Goal: Transaction & Acquisition: Purchase product/service

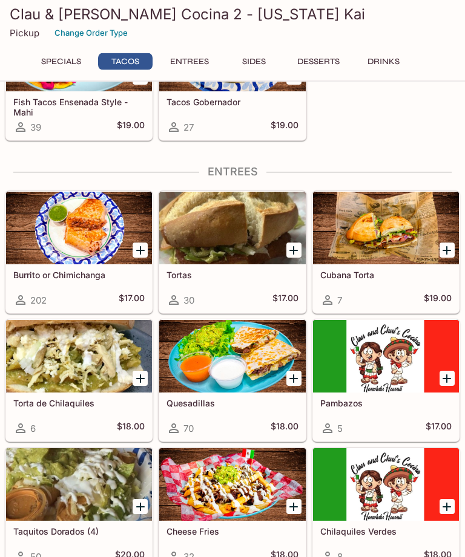
scroll to position [402, 0]
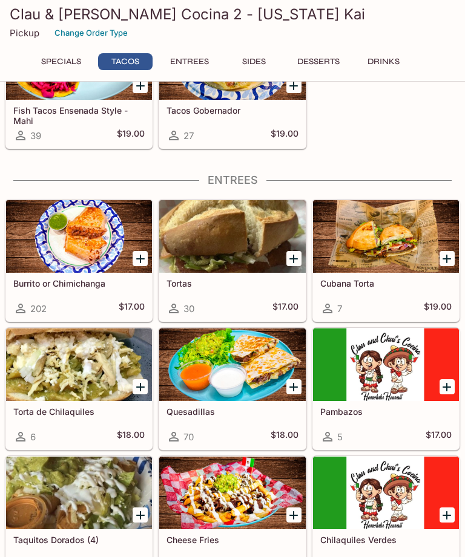
click at [379, 245] on div at bounding box center [386, 236] width 146 height 73
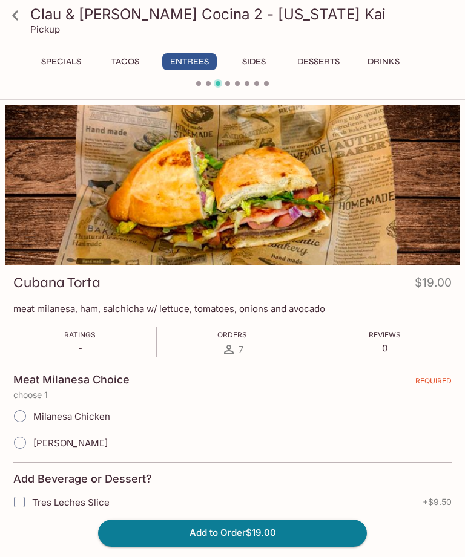
click at [213, 538] on button "Add to Order $19.00" at bounding box center [232, 533] width 269 height 27
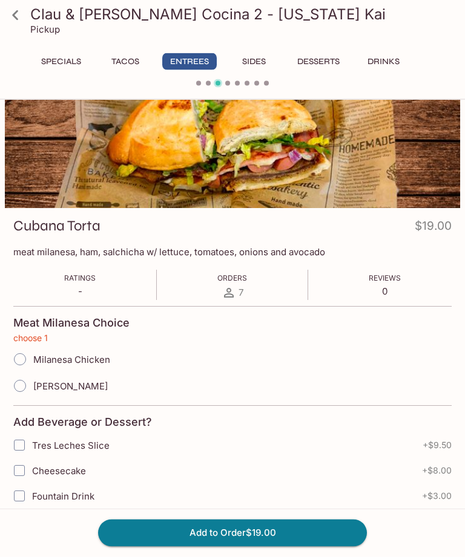
scroll to position [142, 0]
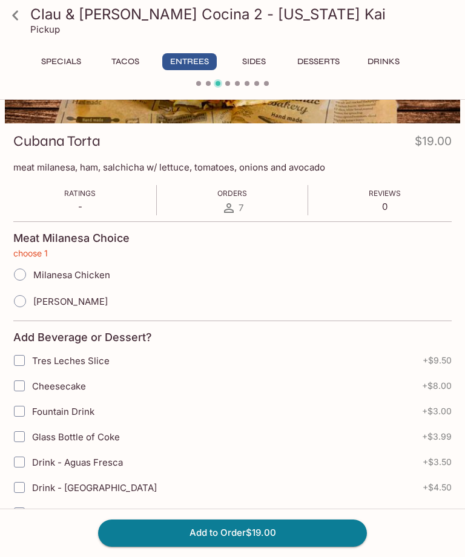
click at [26, 270] on input "Milanesa Chicken" at bounding box center [19, 274] width 25 height 25
radio input "true"
click at [210, 533] on button "Add to Order $19.00" at bounding box center [232, 533] width 269 height 27
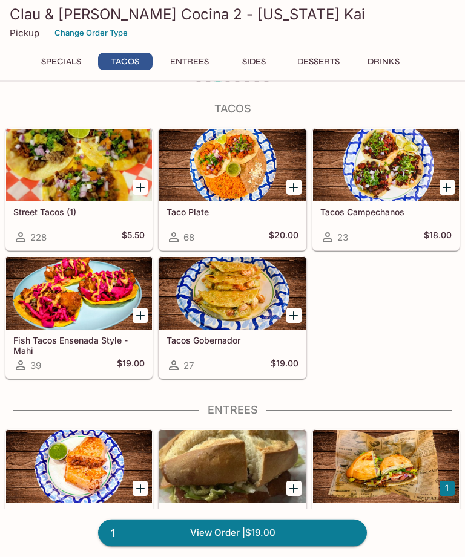
scroll to position [172, 0]
click at [234, 306] on div at bounding box center [232, 293] width 146 height 73
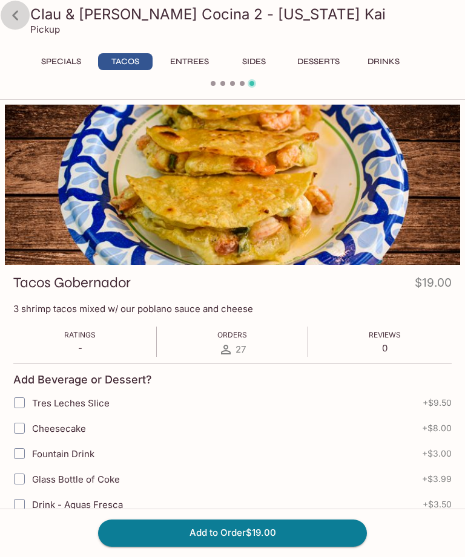
click at [17, 20] on icon at bounding box center [15, 15] width 6 height 10
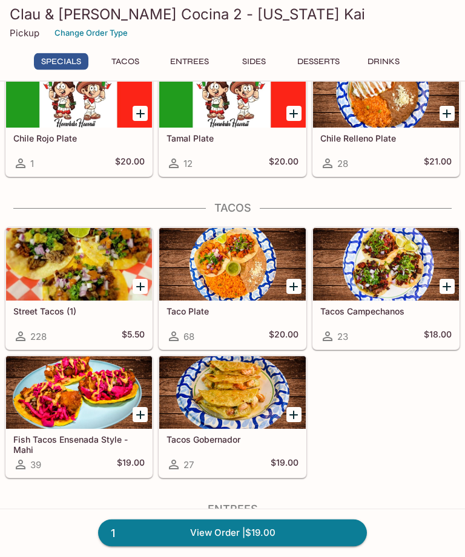
scroll to position [74, 0]
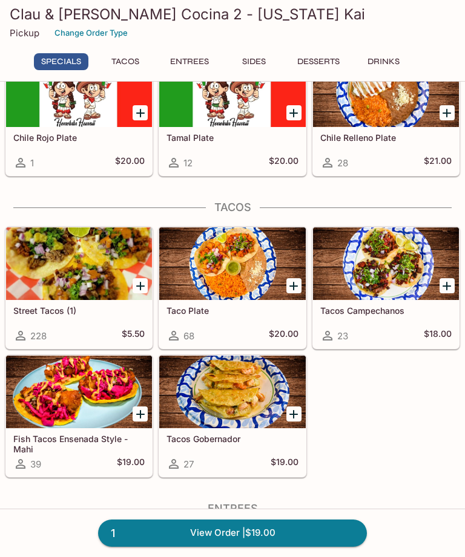
click at [391, 283] on div at bounding box center [386, 263] width 146 height 73
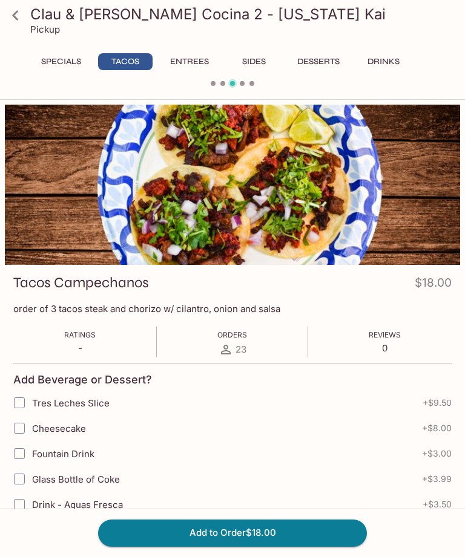
click at [16, 13] on icon at bounding box center [15, 15] width 6 height 10
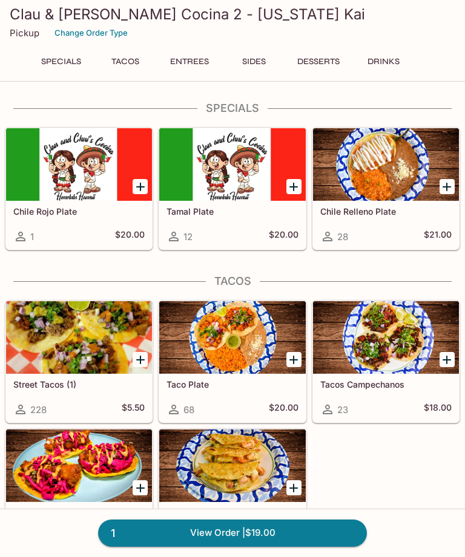
click at [88, 357] on div at bounding box center [79, 337] width 146 height 73
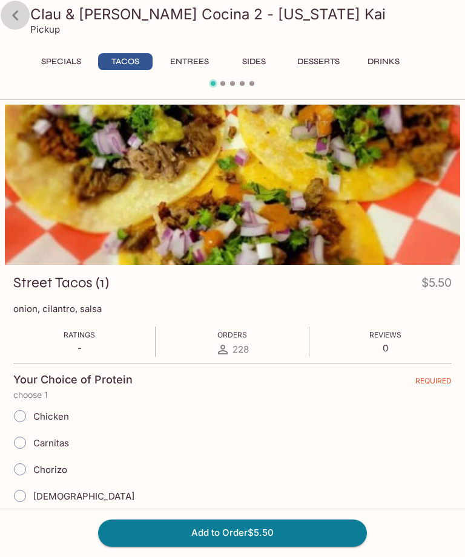
click at [8, 18] on icon at bounding box center [15, 15] width 21 height 21
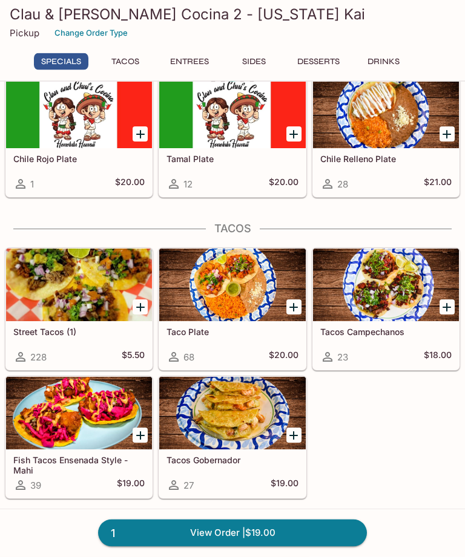
scroll to position [53, 0]
click at [245, 293] on div at bounding box center [232, 285] width 146 height 73
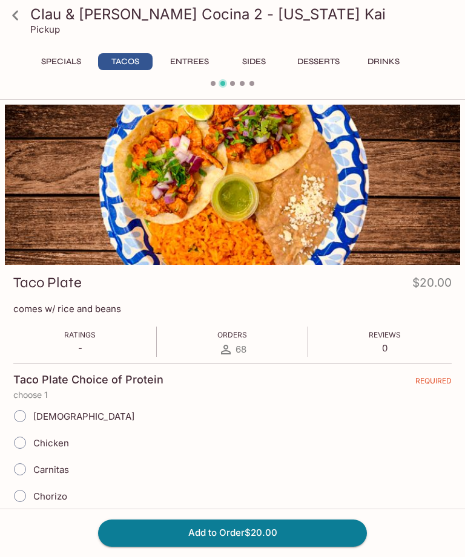
click at [14, 10] on icon at bounding box center [15, 15] width 21 height 21
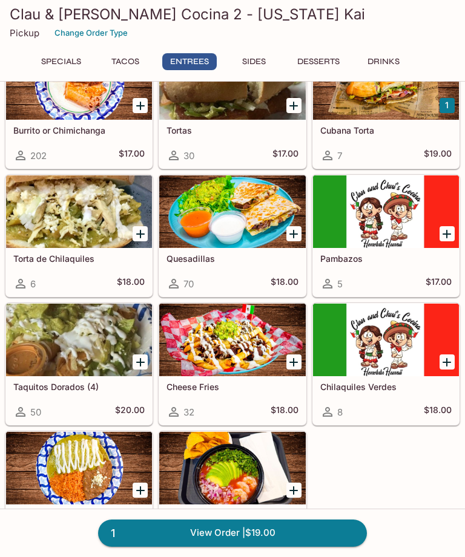
scroll to position [554, 0]
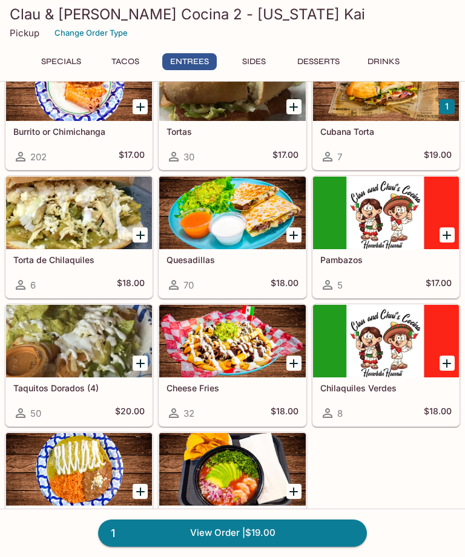
click at [391, 249] on div at bounding box center [386, 213] width 146 height 73
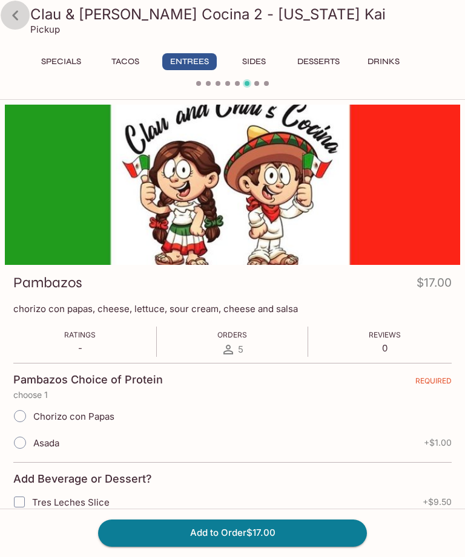
click at [11, 13] on icon at bounding box center [15, 15] width 21 height 21
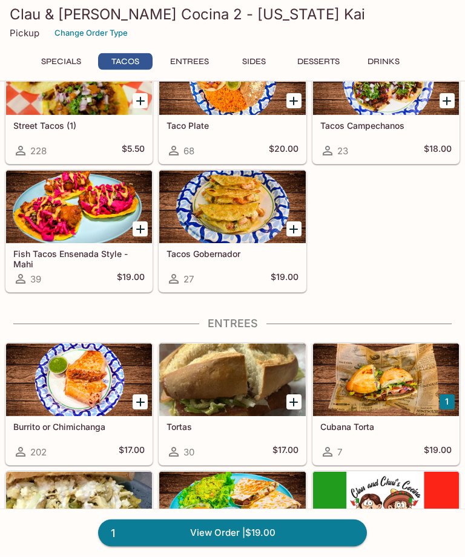
scroll to position [259, 0]
click at [113, 409] on div at bounding box center [79, 380] width 146 height 73
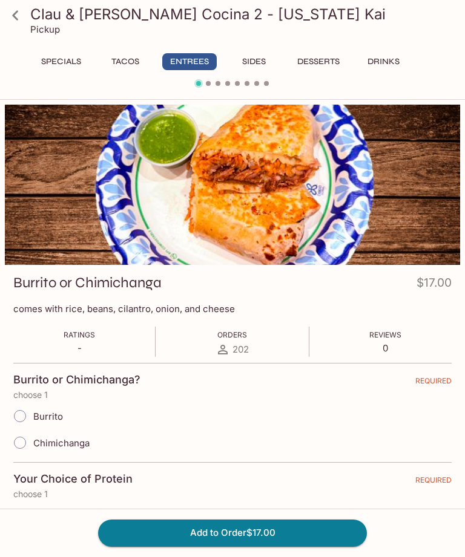
click at [12, 17] on icon at bounding box center [15, 15] width 21 height 21
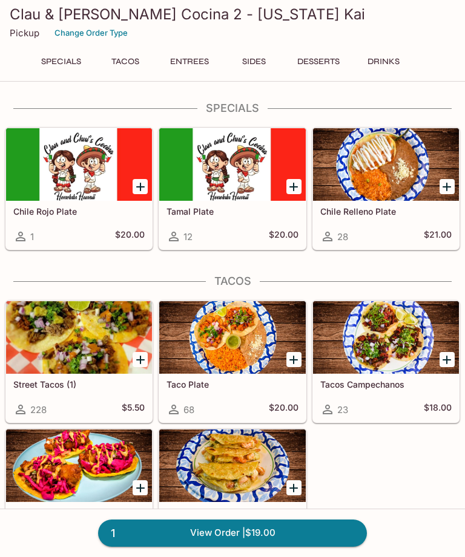
click at [79, 342] on div at bounding box center [79, 337] width 146 height 73
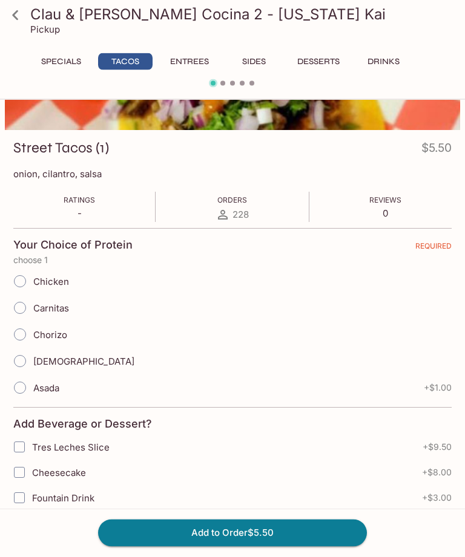
scroll to position [135, 0]
click at [26, 288] on input "Chicken" at bounding box center [19, 281] width 25 height 25
radio input "true"
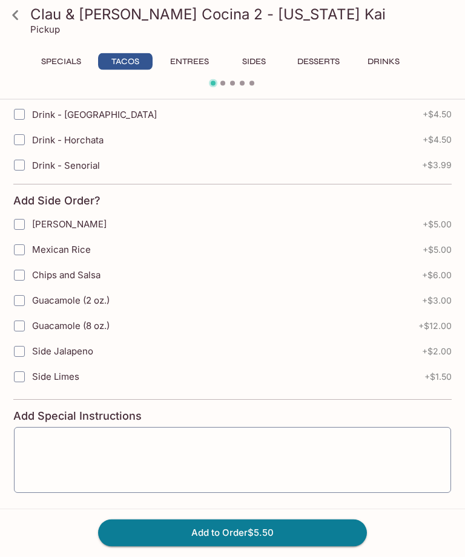
scroll to position [596, 0]
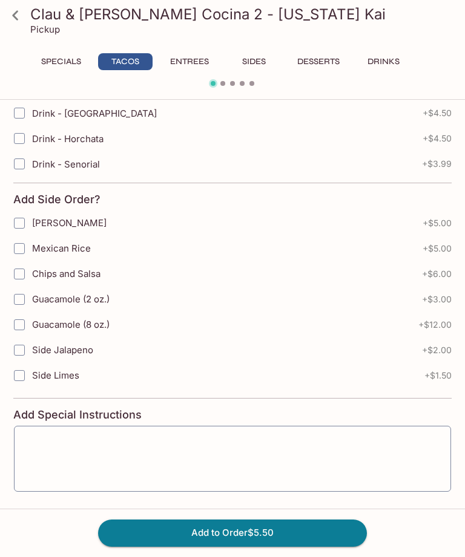
click at [238, 546] on button "Add to Order $5.50" at bounding box center [232, 533] width 269 height 27
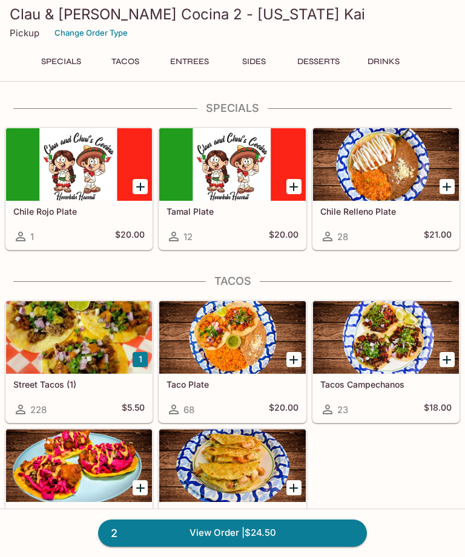
click at [88, 341] on div at bounding box center [79, 337] width 146 height 73
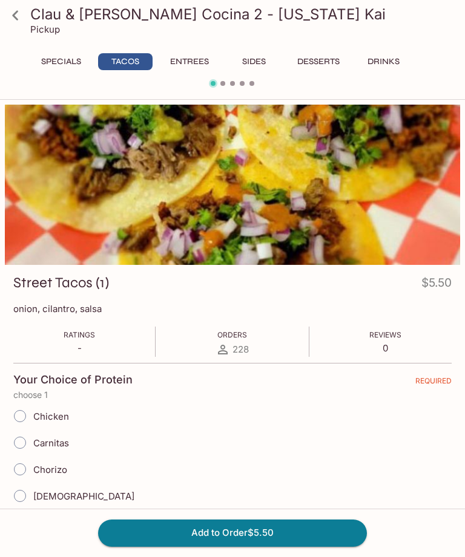
click at [25, 440] on input "Carnitas" at bounding box center [19, 442] width 25 height 25
radio input "true"
click at [227, 546] on button "Add to Order $5.50" at bounding box center [232, 533] width 269 height 27
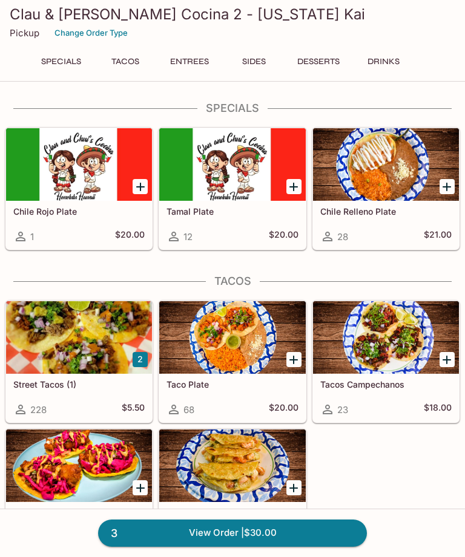
click at [94, 355] on div at bounding box center [79, 337] width 146 height 73
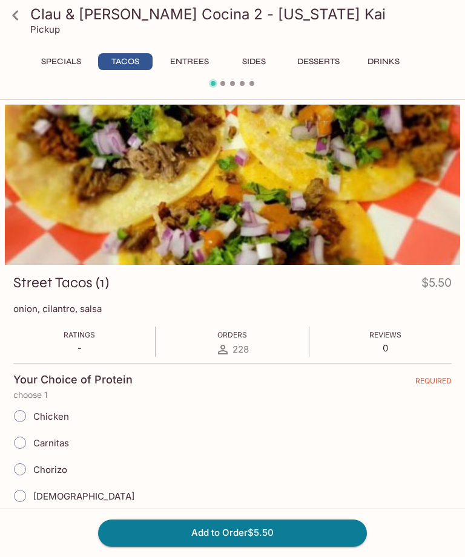
click at [27, 524] on input "Asada" at bounding box center [19, 522] width 25 height 25
radio input "true"
click at [234, 546] on button "Add to Order $6.50" at bounding box center [232, 533] width 269 height 27
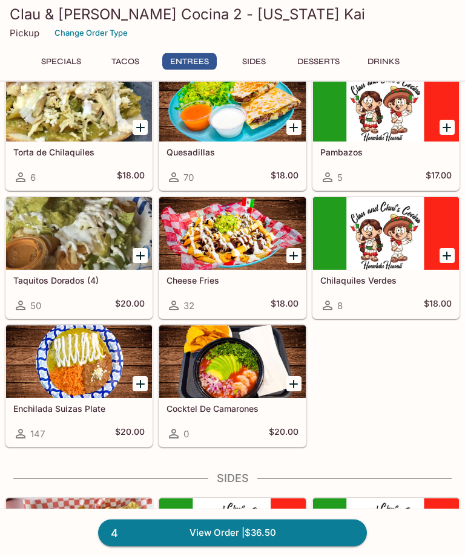
scroll to position [662, 0]
click at [235, 382] on div at bounding box center [232, 361] width 146 height 73
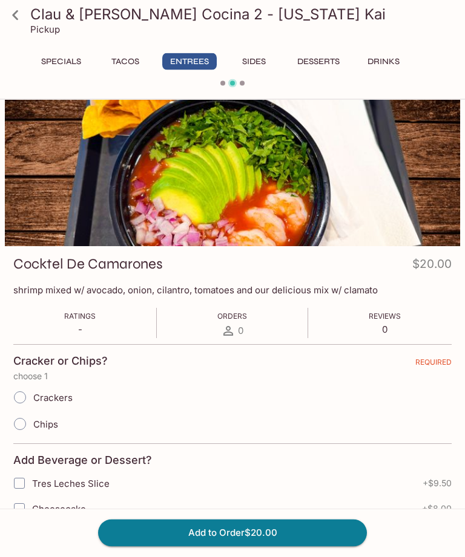
scroll to position [19, 0]
click at [21, 426] on input "Chips" at bounding box center [19, 423] width 25 height 25
radio input "true"
click at [226, 546] on button "Add to Order $20.00" at bounding box center [232, 533] width 269 height 27
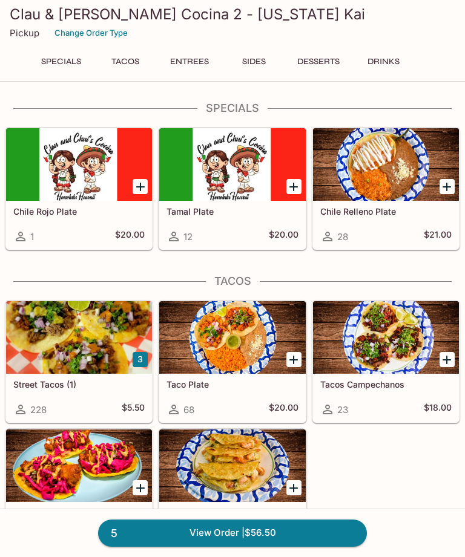
click at [235, 557] on div "5 View Order | $56.50" at bounding box center [232, 533] width 465 height 48
click at [220, 557] on div "5 View Order | $56.50" at bounding box center [232, 533] width 465 height 48
click at [195, 557] on div "5 View Order | $56.50" at bounding box center [232, 533] width 465 height 48
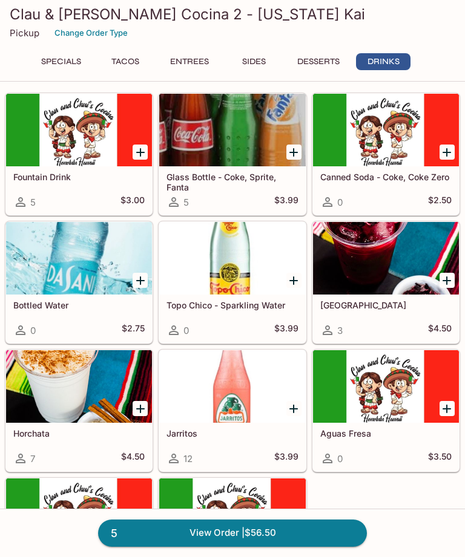
scroll to position [1606, 0]
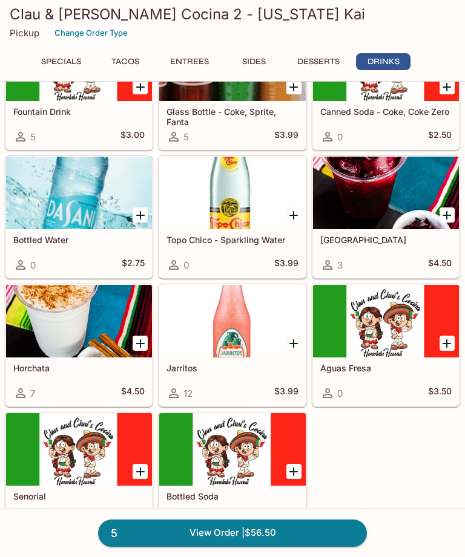
click at [258, 546] on link "5 View Order | $56.50" at bounding box center [232, 533] width 269 height 27
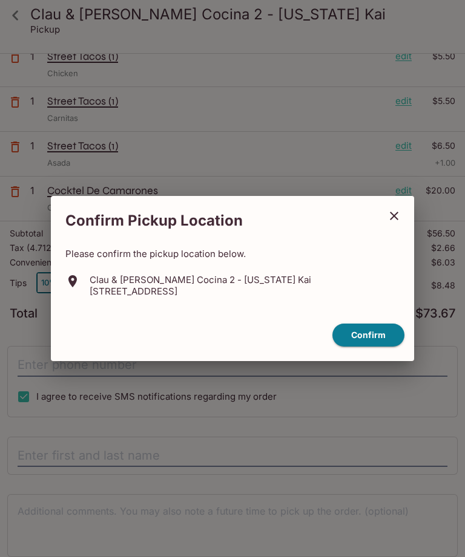
scroll to position [16, 0]
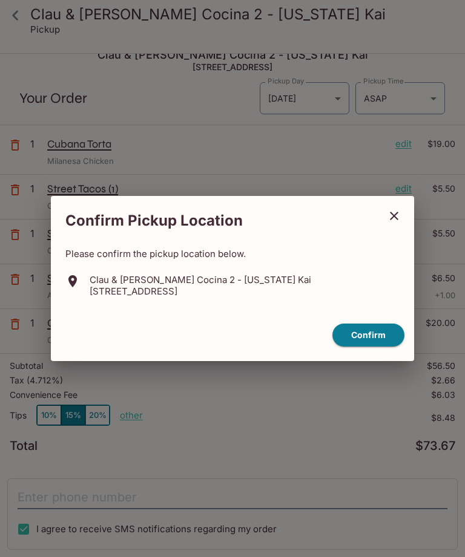
click at [371, 347] on button "Confirm" at bounding box center [368, 336] width 72 height 24
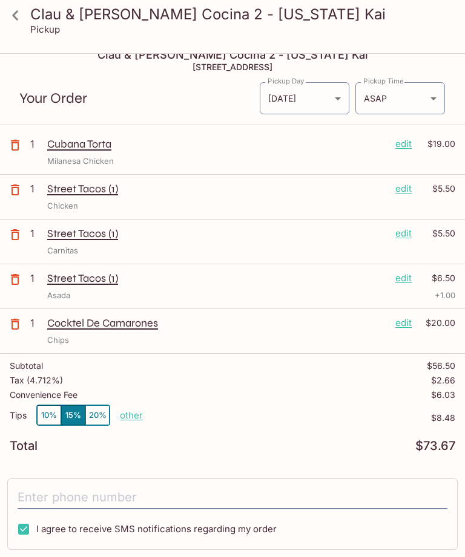
click at [433, 102] on body "Clau & [PERSON_NAME] Cocina 2 - [US_STATE] Kai Pickup Clau & Chui's Cocina 2 - …" at bounding box center [232, 317] width 465 height 557
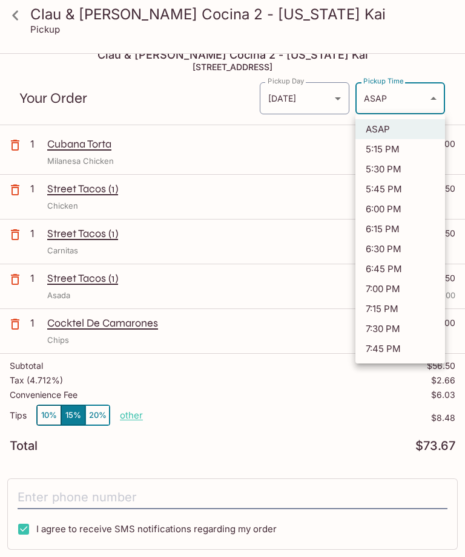
click at [387, 170] on li "5:30 PM" at bounding box center [400, 169] width 90 height 20
type input "[DATE]T03:30:32.000000Z"
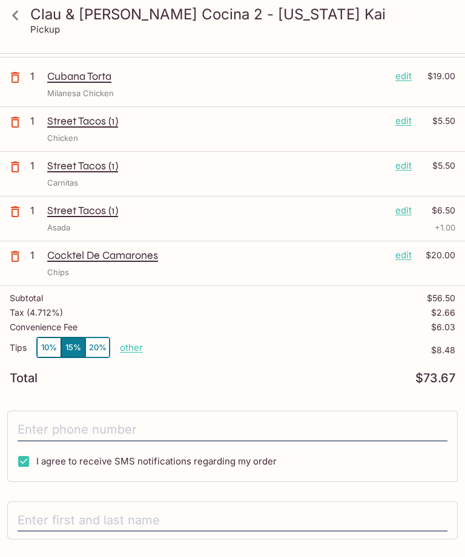
scroll to position [96, 0]
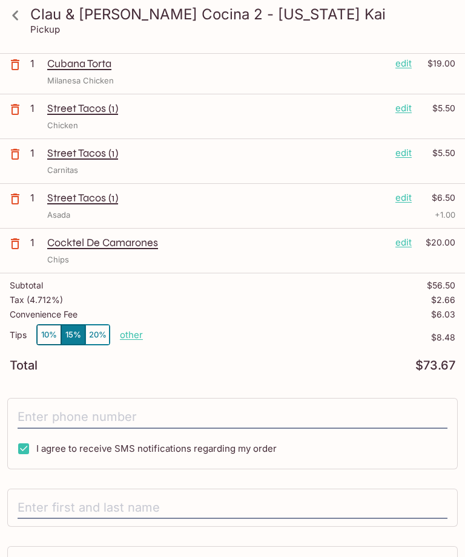
click at [72, 415] on input "tel" at bounding box center [233, 417] width 430 height 23
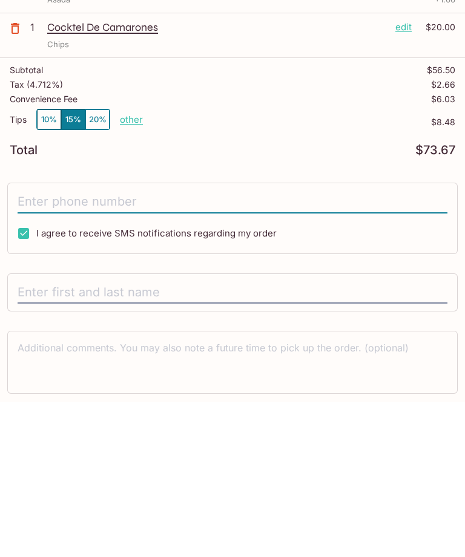
scroll to position [230, 0]
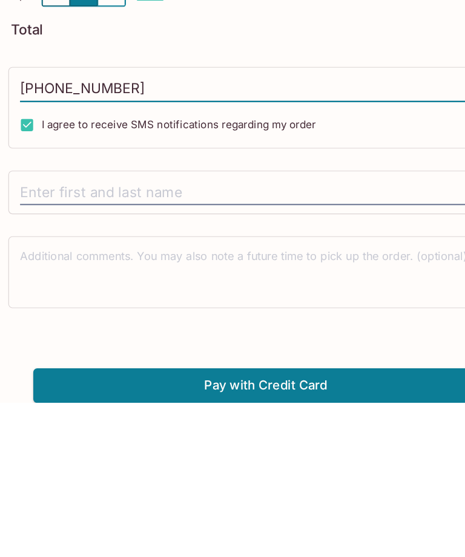
type input "[PHONE_NUMBER]"
click at [131, 362] on input "text" at bounding box center [233, 373] width 430 height 23
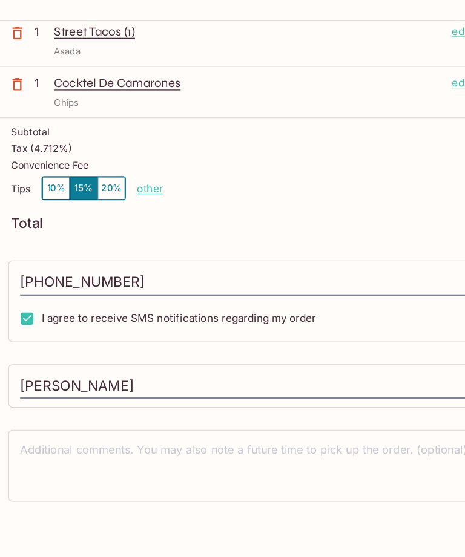
click at [223, 528] on button "Pay with Credit Card" at bounding box center [232, 543] width 407 height 30
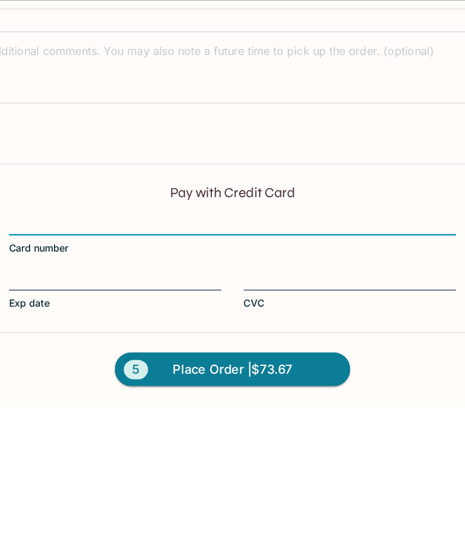
scroll to position [327, 0]
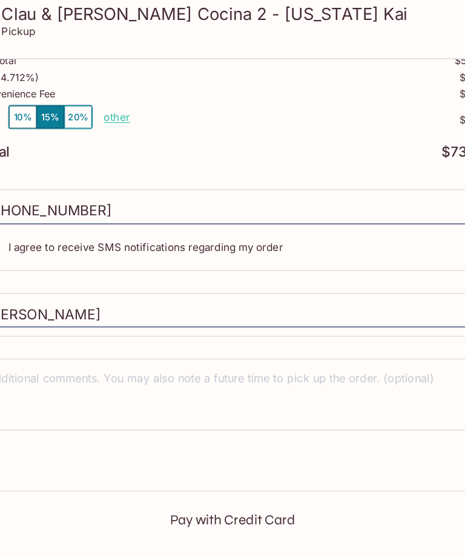
click at [84, 275] on input "[PERSON_NAME]" at bounding box center [233, 277] width 430 height 23
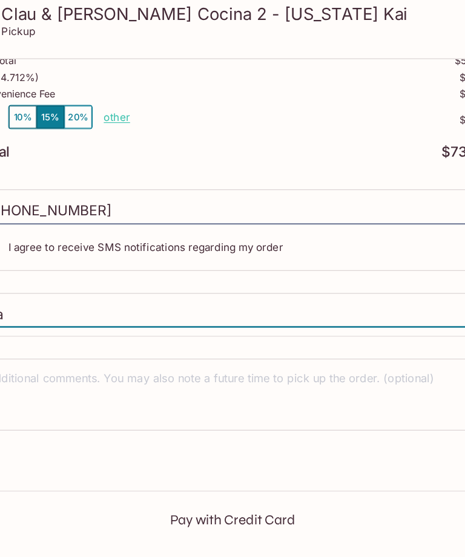
type input "K"
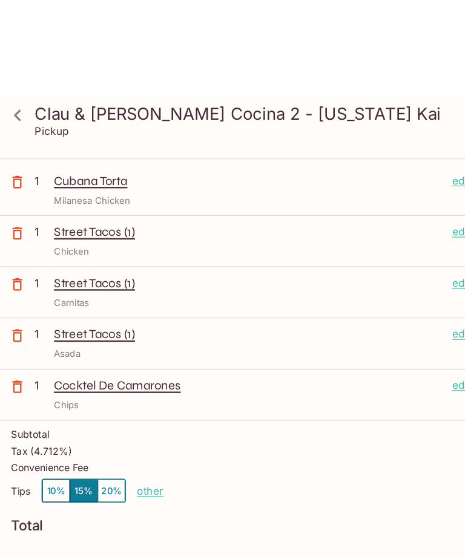
scroll to position [92, 0]
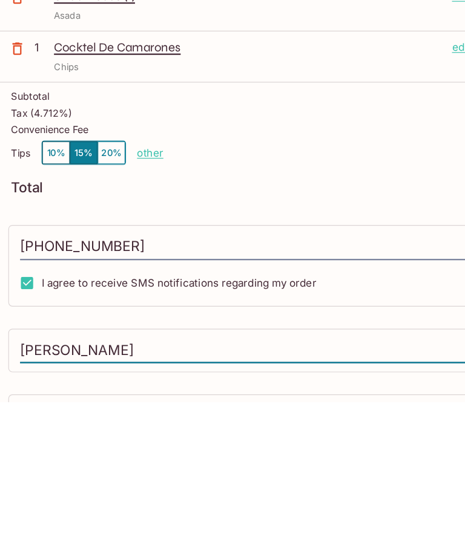
type input "[PERSON_NAME]"
click at [113, 410] on input "[PHONE_NUMBER]" at bounding box center [233, 421] width 430 height 23
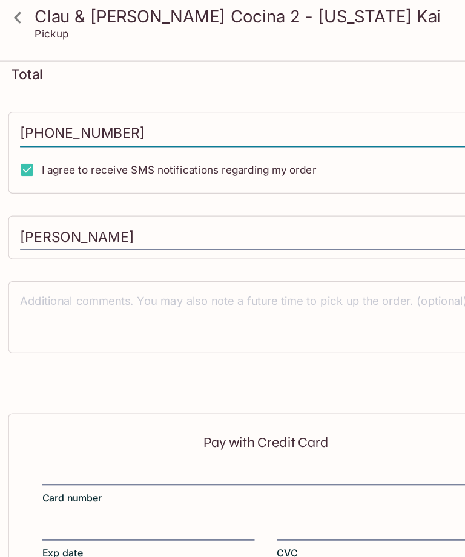
scroll to position [412, 0]
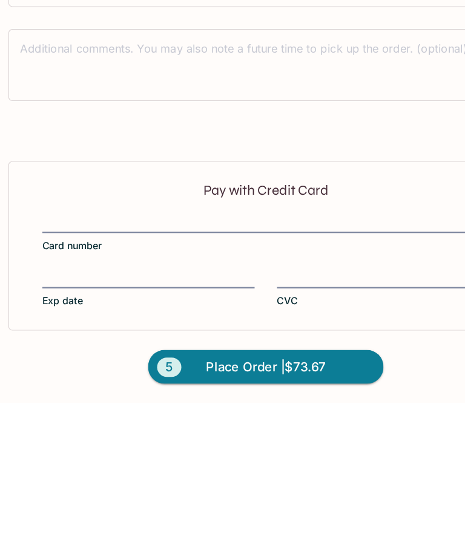
type input "[PHONE_NUMBER]"
click at [139, 392] on div at bounding box center [232, 400] width 391 height 17
click at [139, 393] on input "Card number" at bounding box center [232, 393] width 391 height 1
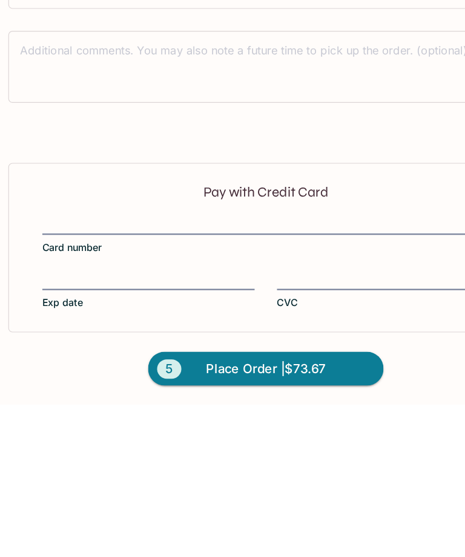
click at [158, 440] on div at bounding box center [130, 448] width 186 height 17
click at [158, 441] on input "Exp date" at bounding box center [130, 441] width 186 height 1
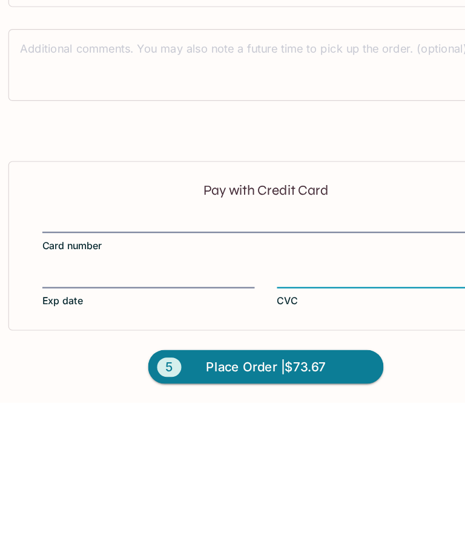
click at [250, 511] on button "5 Place Order | $73.67" at bounding box center [232, 526] width 206 height 30
